Goal: Navigation & Orientation: Find specific page/section

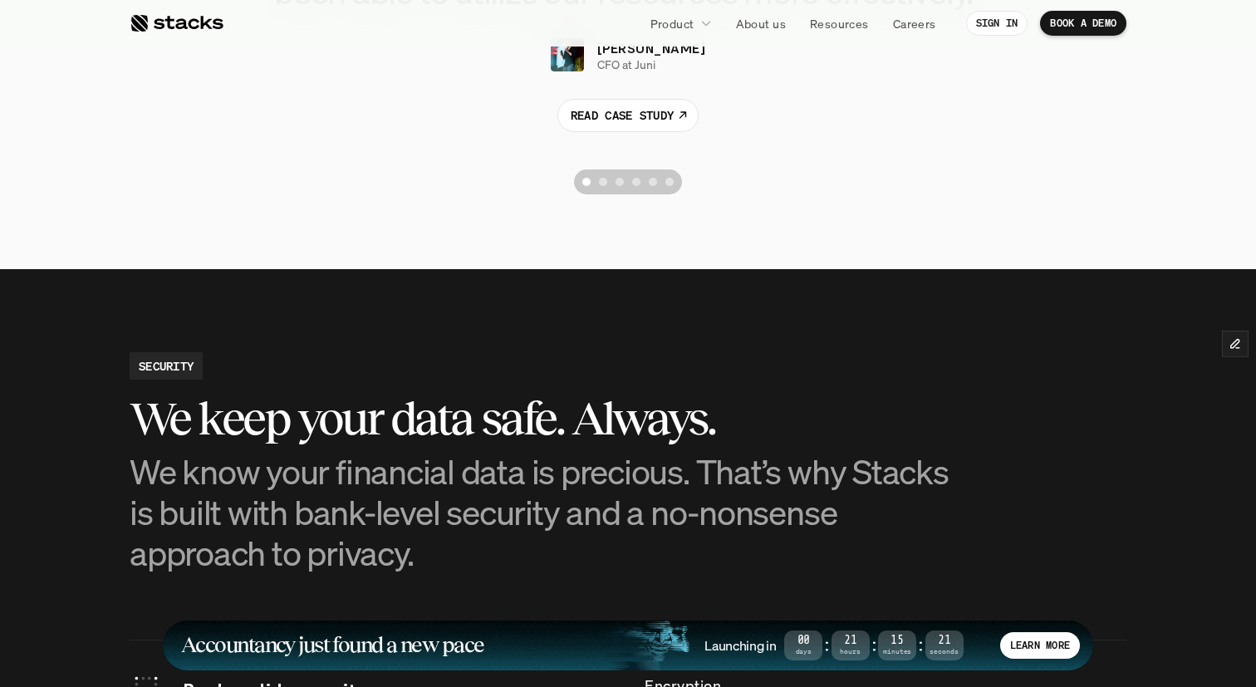
scroll to position [4231, 0]
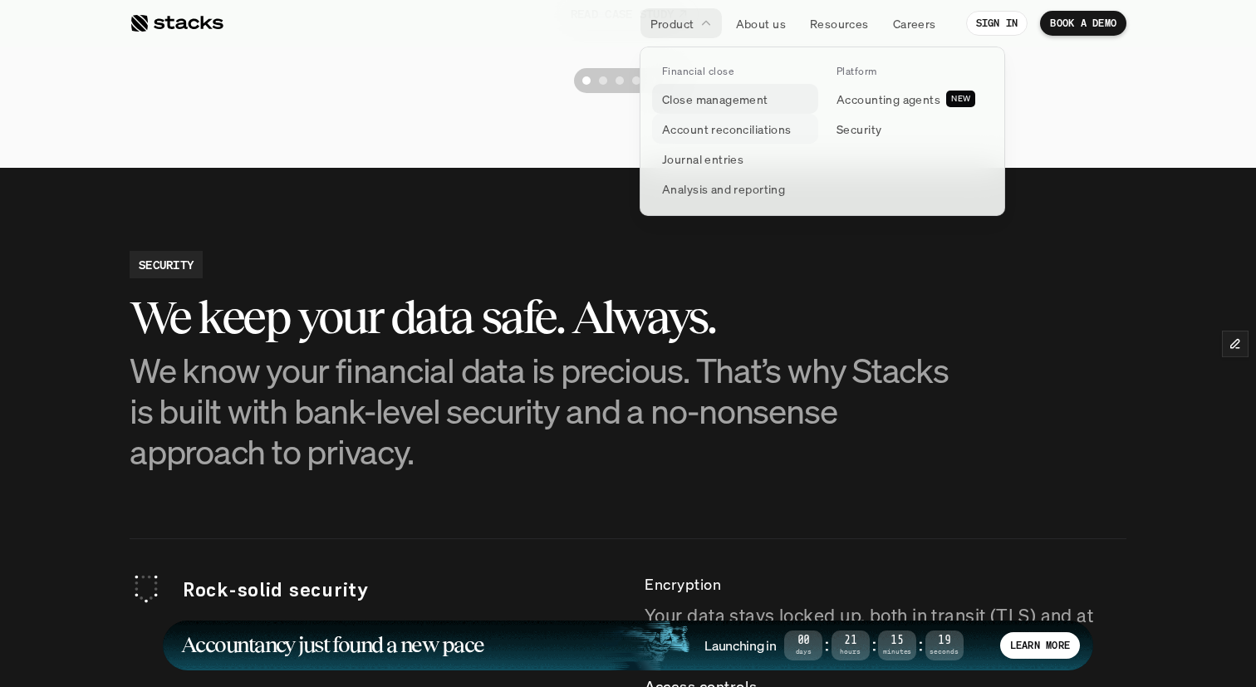
click at [700, 102] on p "Close management" at bounding box center [715, 99] width 106 height 17
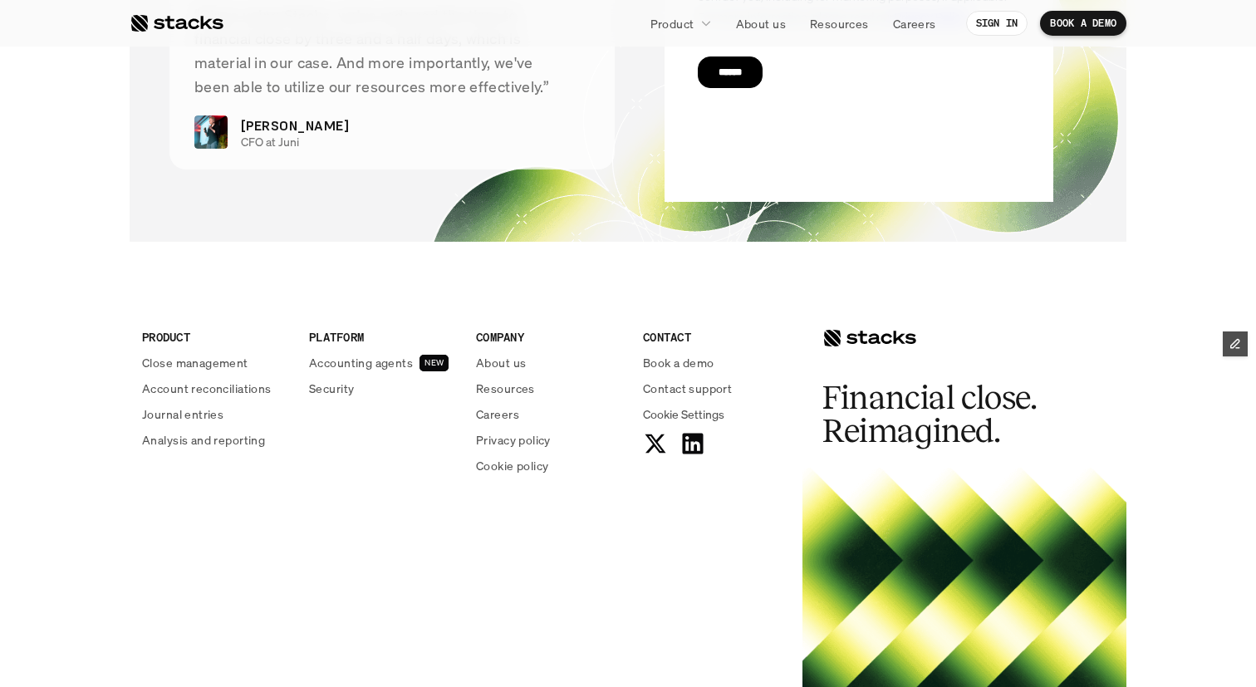
scroll to position [3657, 0]
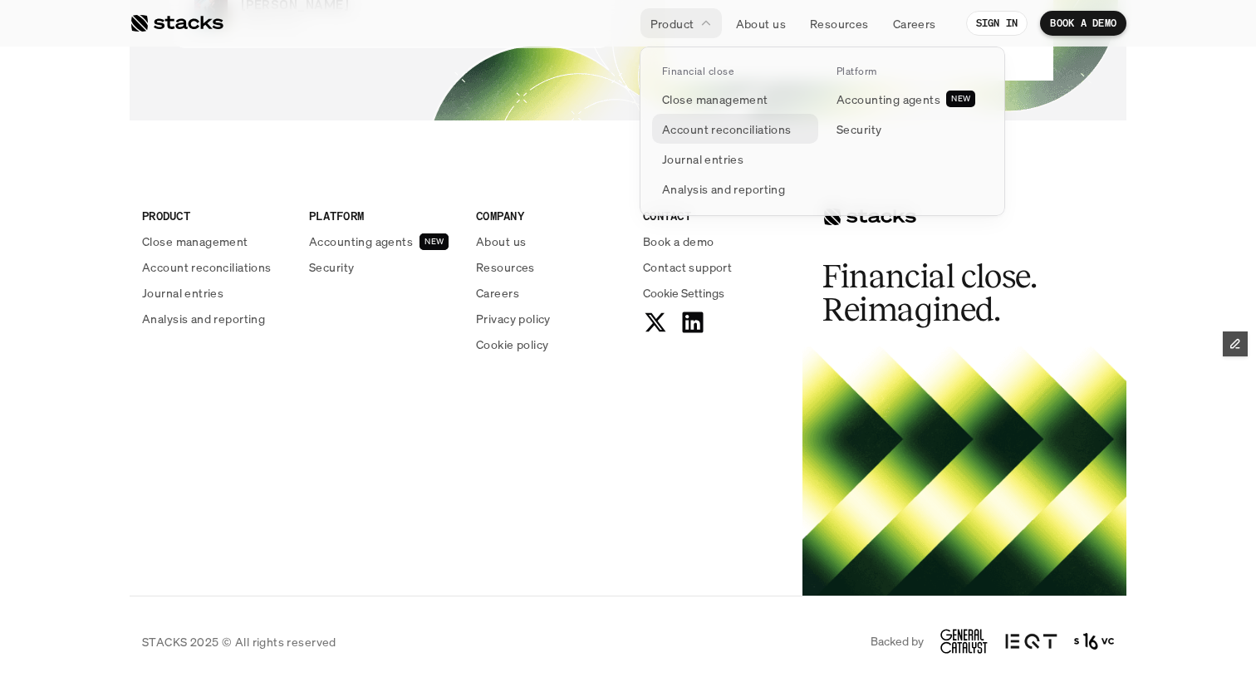
click at [750, 130] on p "Account reconciliations" at bounding box center [727, 128] width 130 height 17
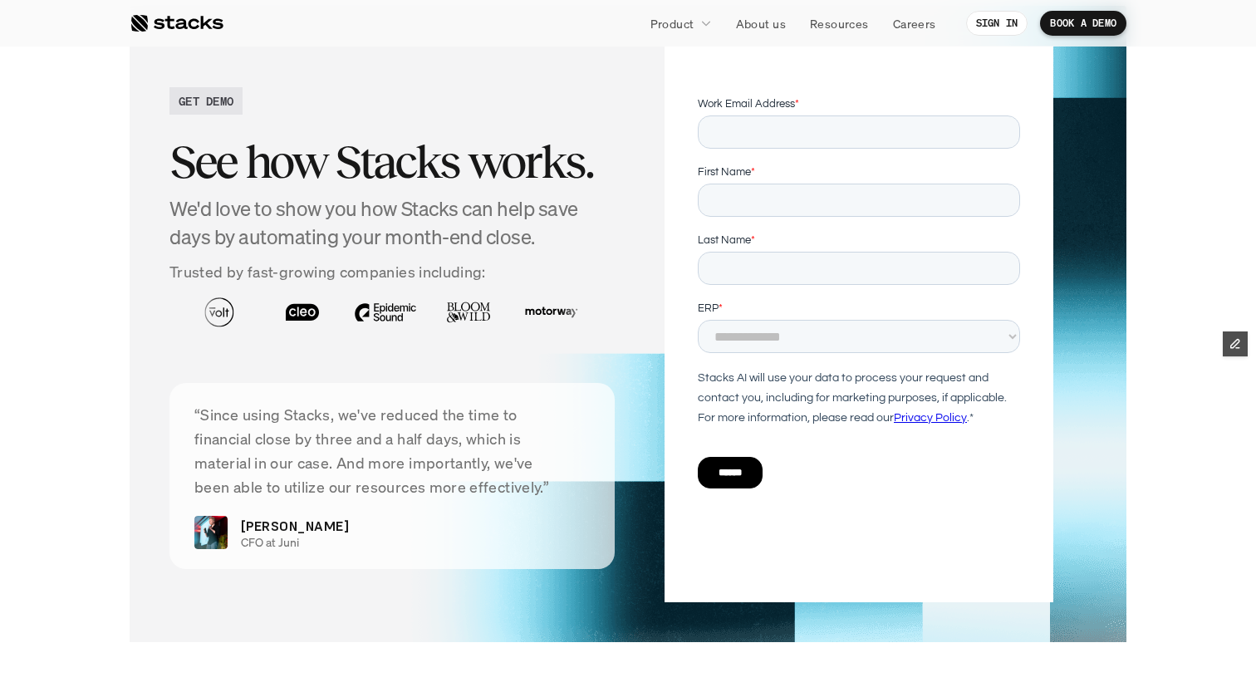
scroll to position [3608, 0]
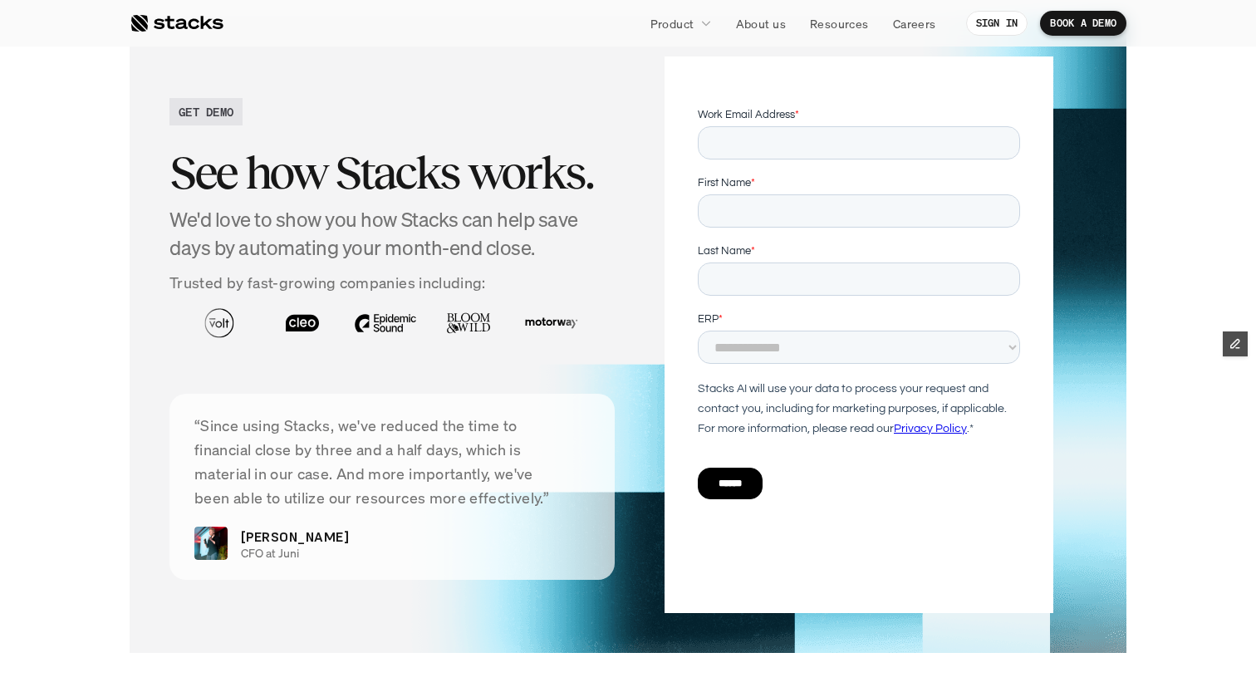
click at [182, 22] on div at bounding box center [177, 23] width 94 height 20
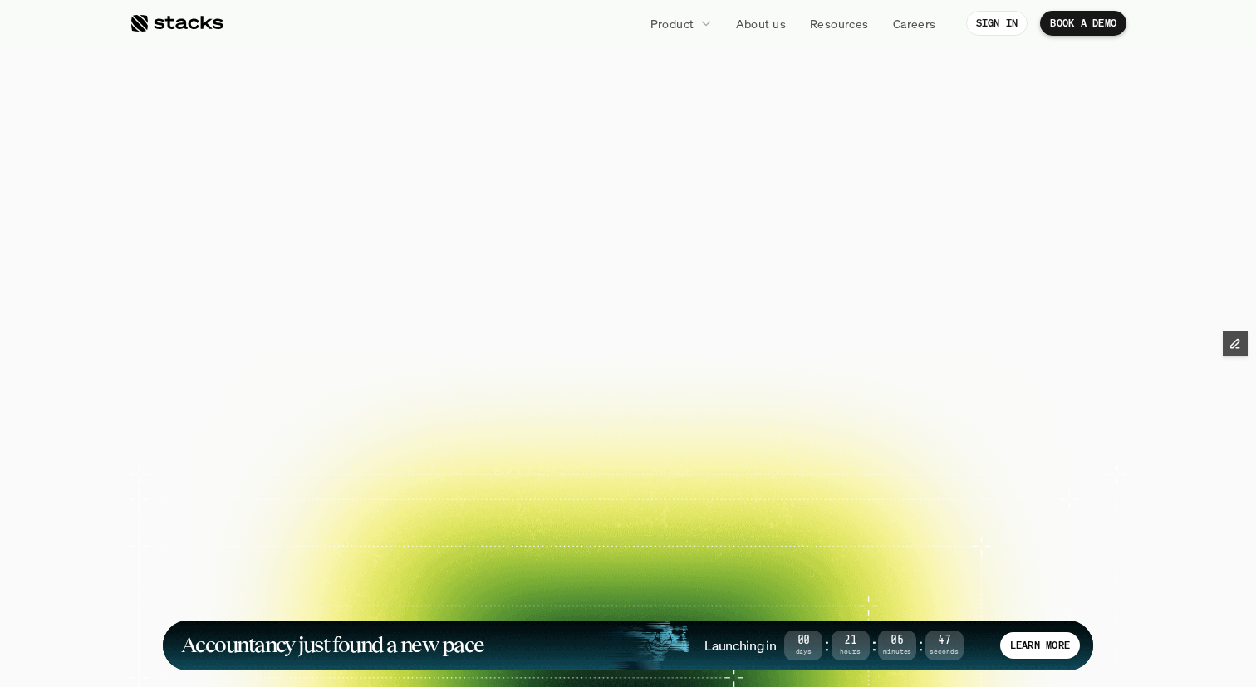
click at [172, 22] on div at bounding box center [177, 23] width 94 height 20
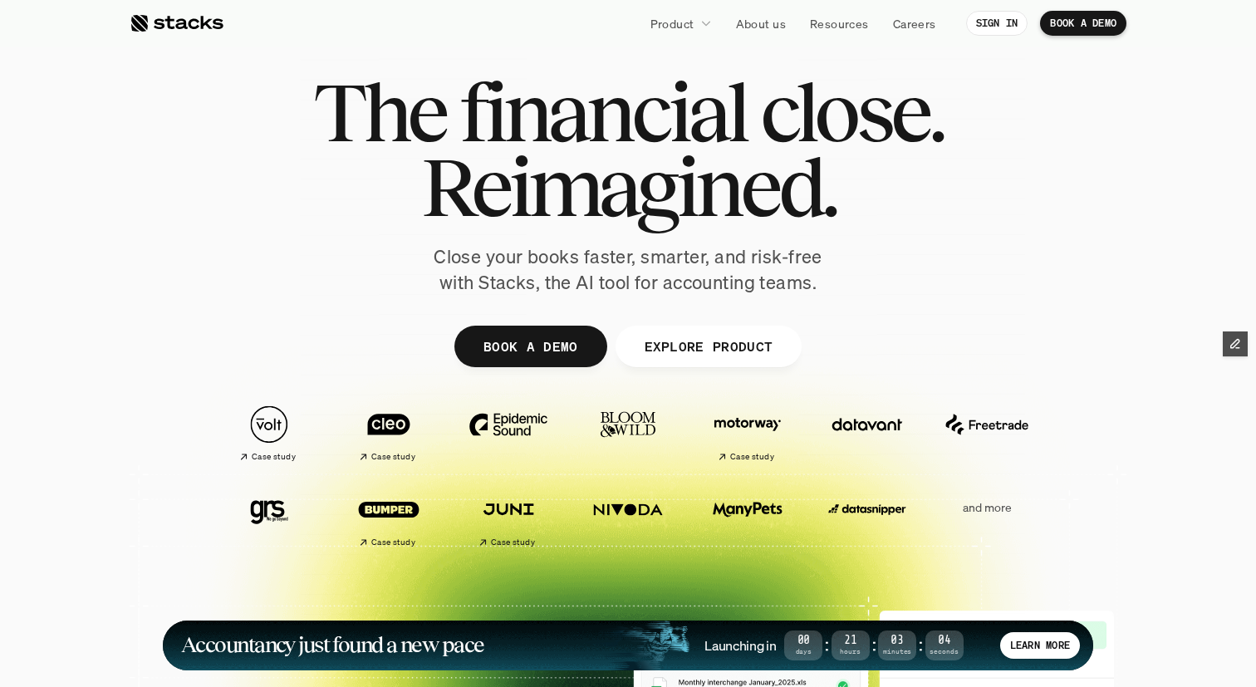
drag, startPoint x: 342, startPoint y: 106, endPoint x: 831, endPoint y: 224, distance: 502.8
click at [831, 224] on div "The financial close. Reimagined." at bounding box center [628, 150] width 630 height 150
click at [864, 189] on h1 "Reimagined." at bounding box center [628, 187] width 630 height 75
drag, startPoint x: 323, startPoint y: 109, endPoint x: 685, endPoint y: 301, distance: 410.0
click at [685, 301] on div "The financial close. Reimagined. Close your books faster, smarter, and risk-fre…" at bounding box center [628, 407] width 997 height 748
